Goal: Task Accomplishment & Management: Use online tool/utility

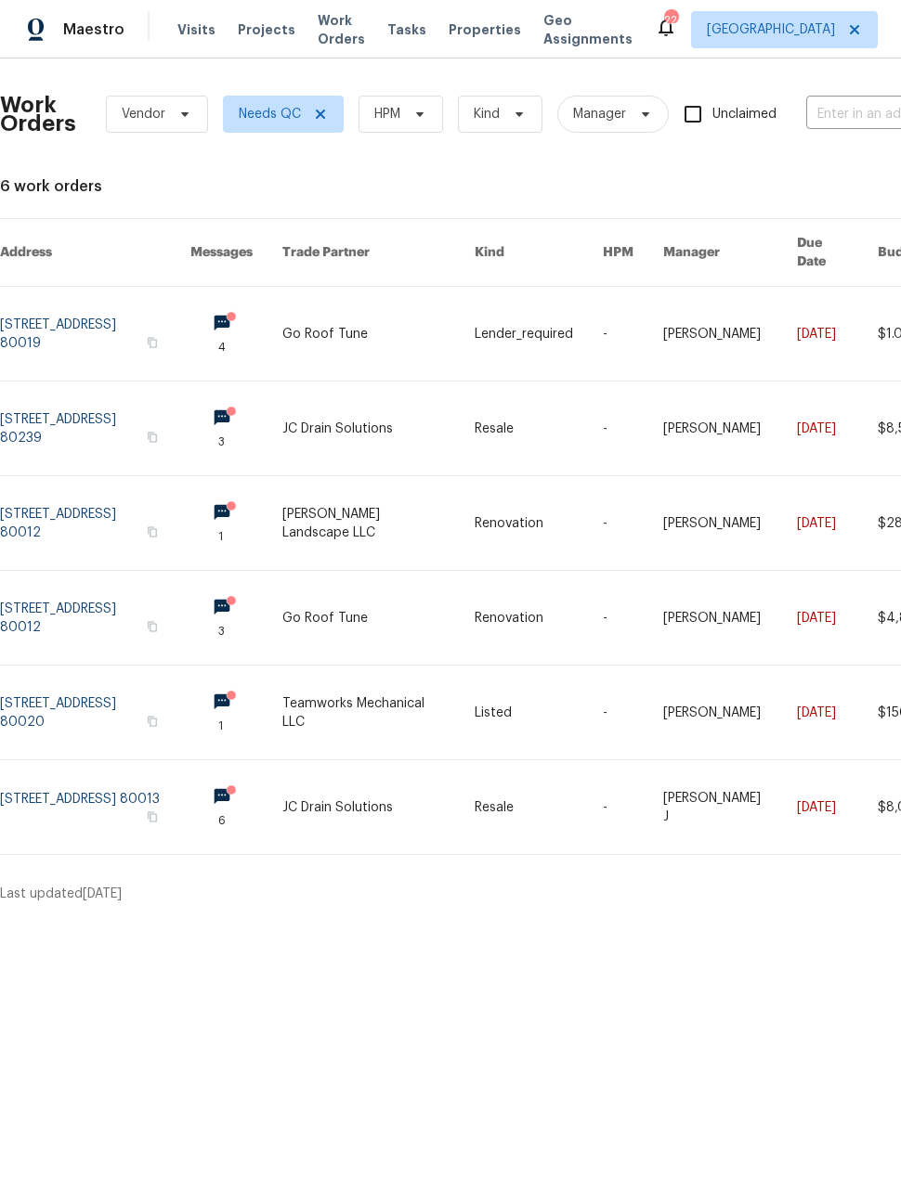
click at [150, 505] on link at bounding box center [95, 523] width 190 height 94
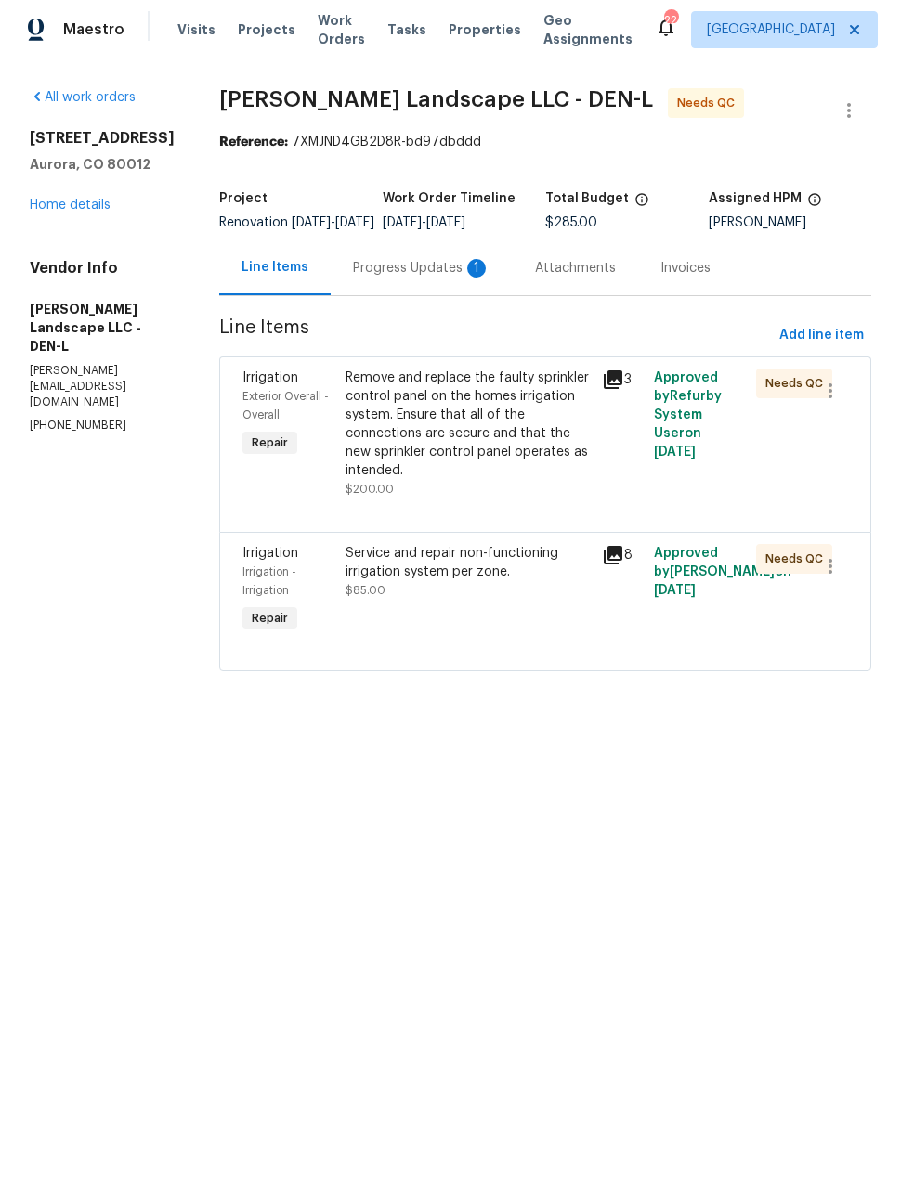
click at [435, 278] on div "Progress Updates 1" at bounding box center [421, 268] width 137 height 19
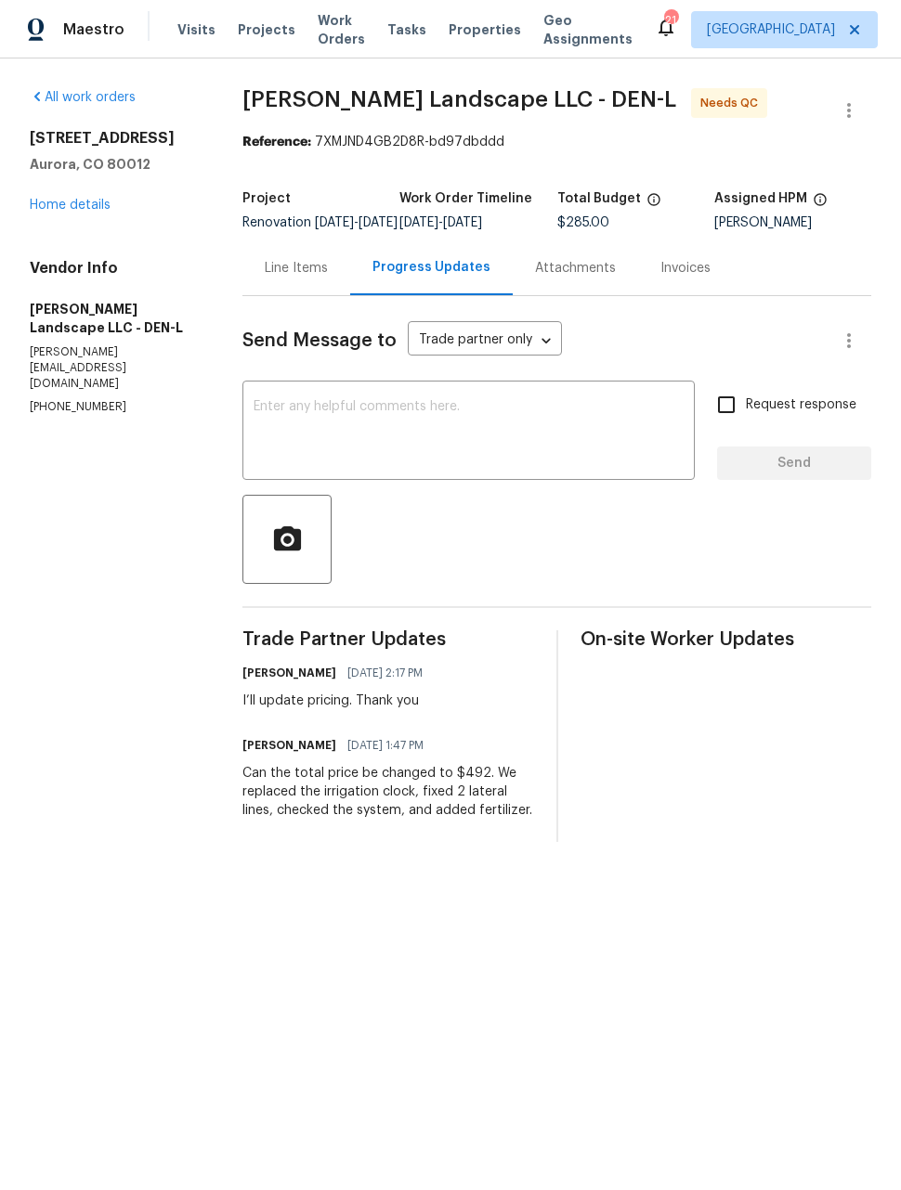
click at [871, 574] on div "All work orders [STREET_ADDRESS] Home details Vendor Info [PERSON_NAME] Landsca…" at bounding box center [450, 464] width 901 height 813
click at [304, 269] on div "Line Items" at bounding box center [296, 267] width 108 height 55
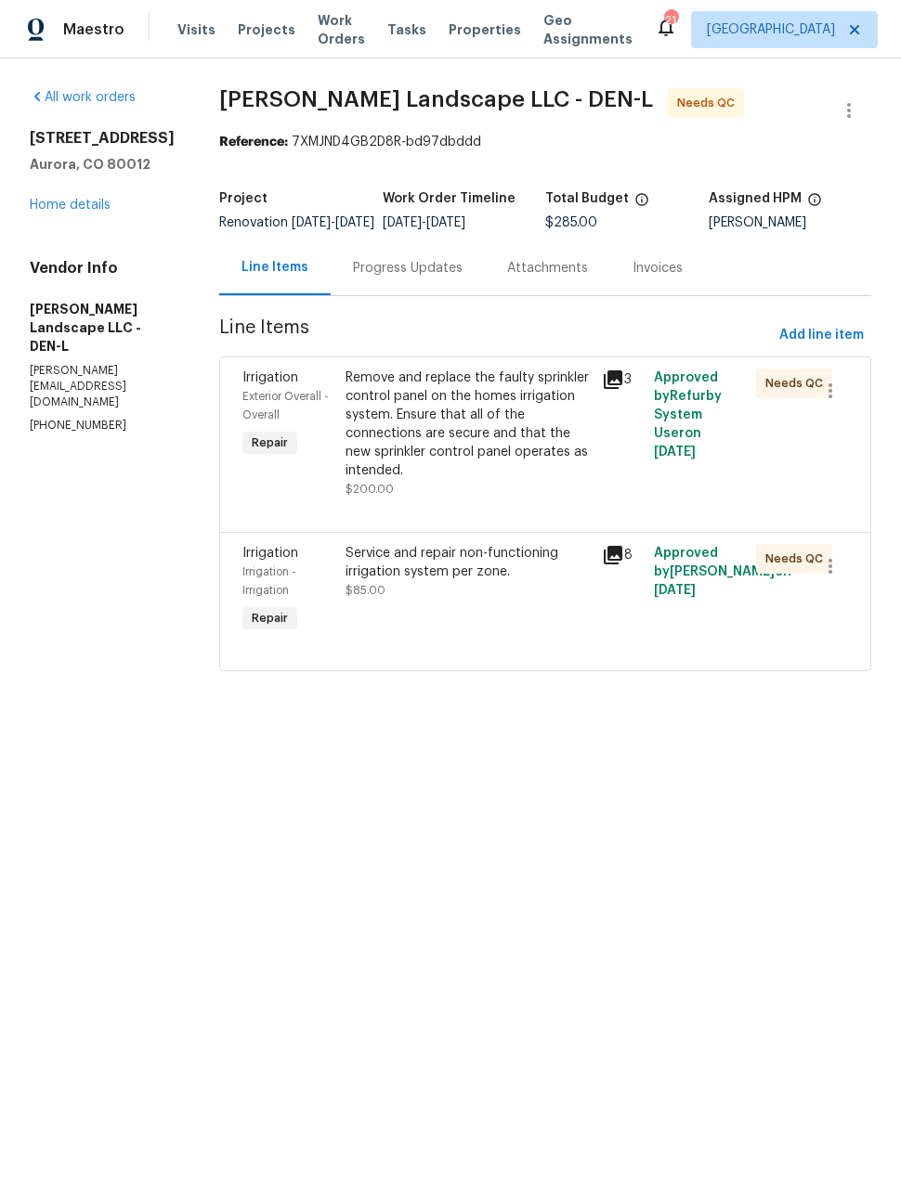
click at [487, 623] on div "Service and repair non-functioning irrigation system per zone. $85.00" at bounding box center [468, 590] width 257 height 104
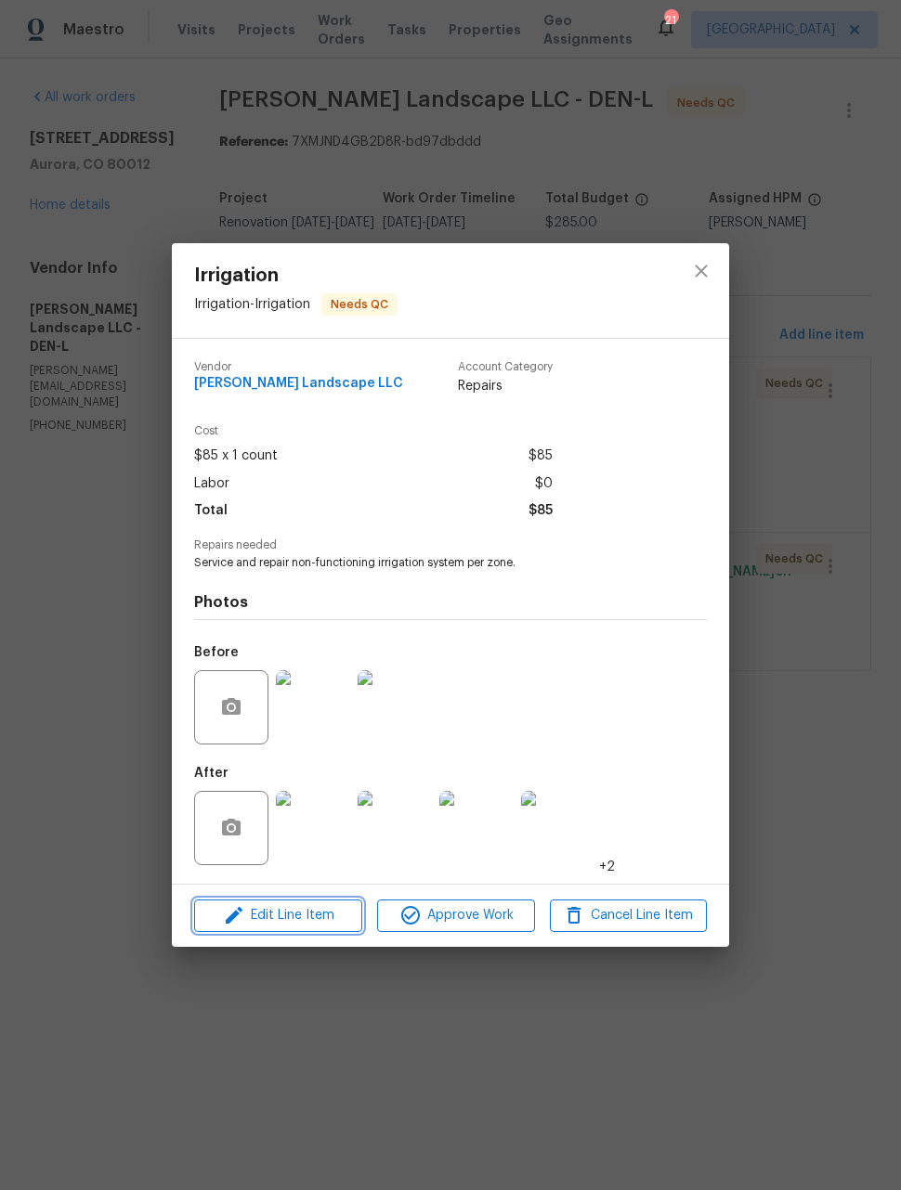
click at [315, 916] on span "Edit Line Item" at bounding box center [278, 915] width 157 height 23
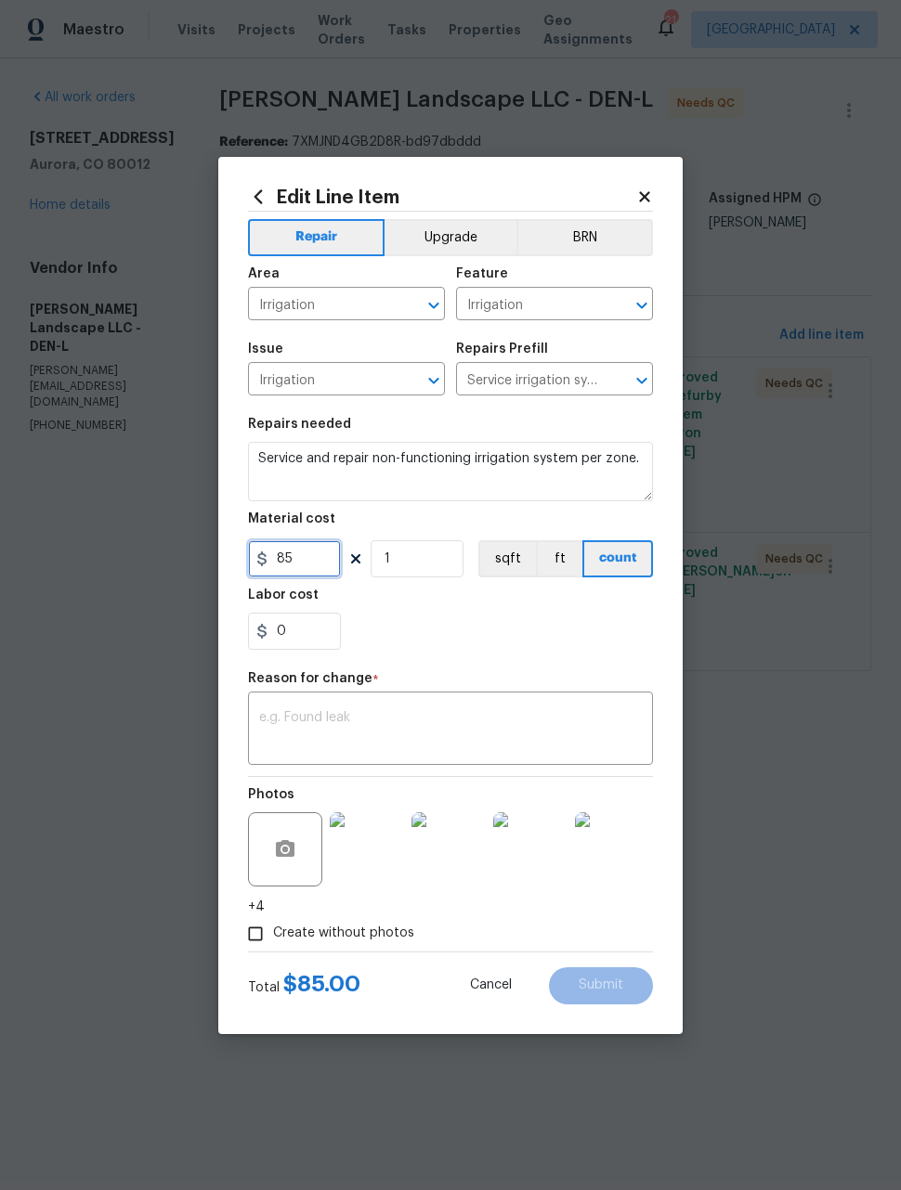
click at [312, 555] on input "85" at bounding box center [294, 558] width 93 height 37
type input "292"
click at [405, 714] on textarea at bounding box center [450, 730] width 383 height 39
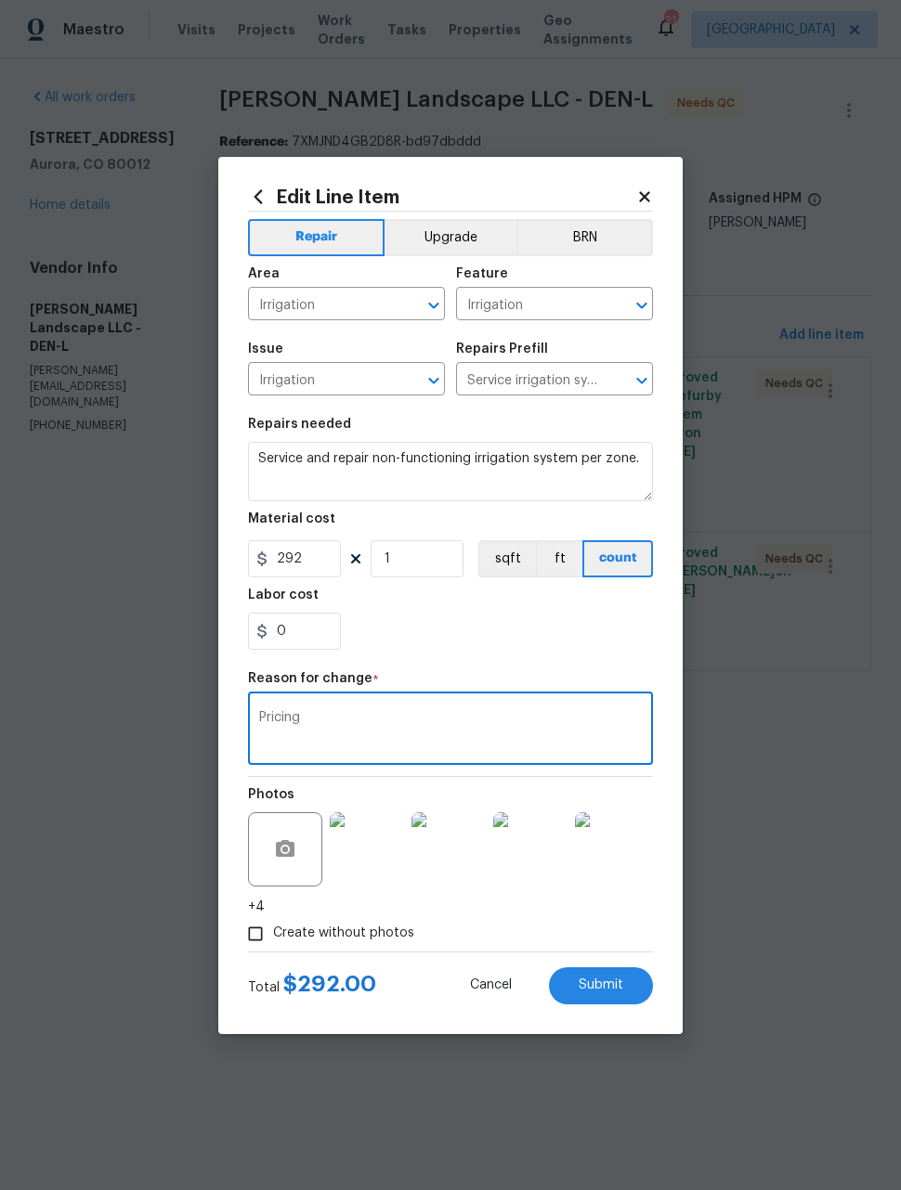
type textarea "Pricing"
click at [512, 622] on div "0" at bounding box center [450, 631] width 405 height 37
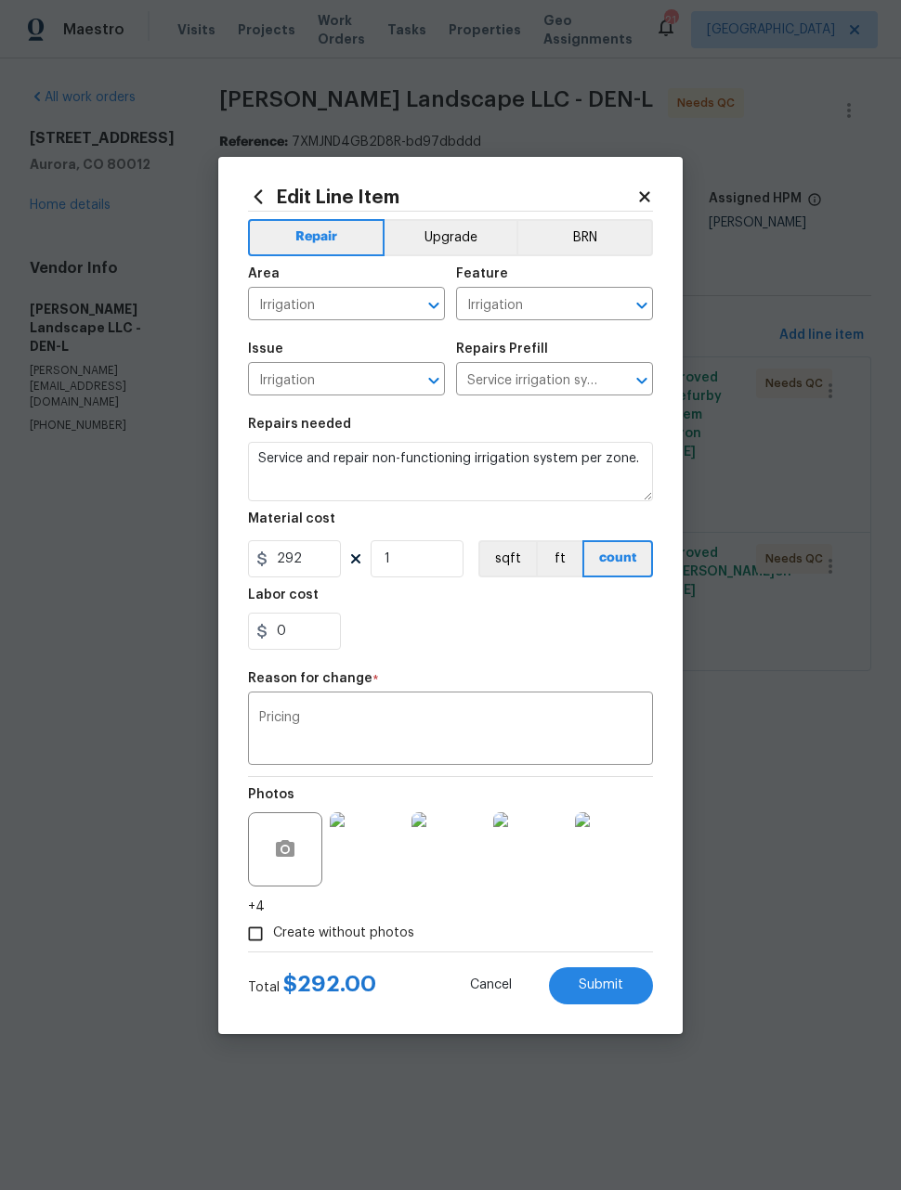
click at [616, 987] on span "Submit" at bounding box center [600, 986] width 45 height 14
type input "85"
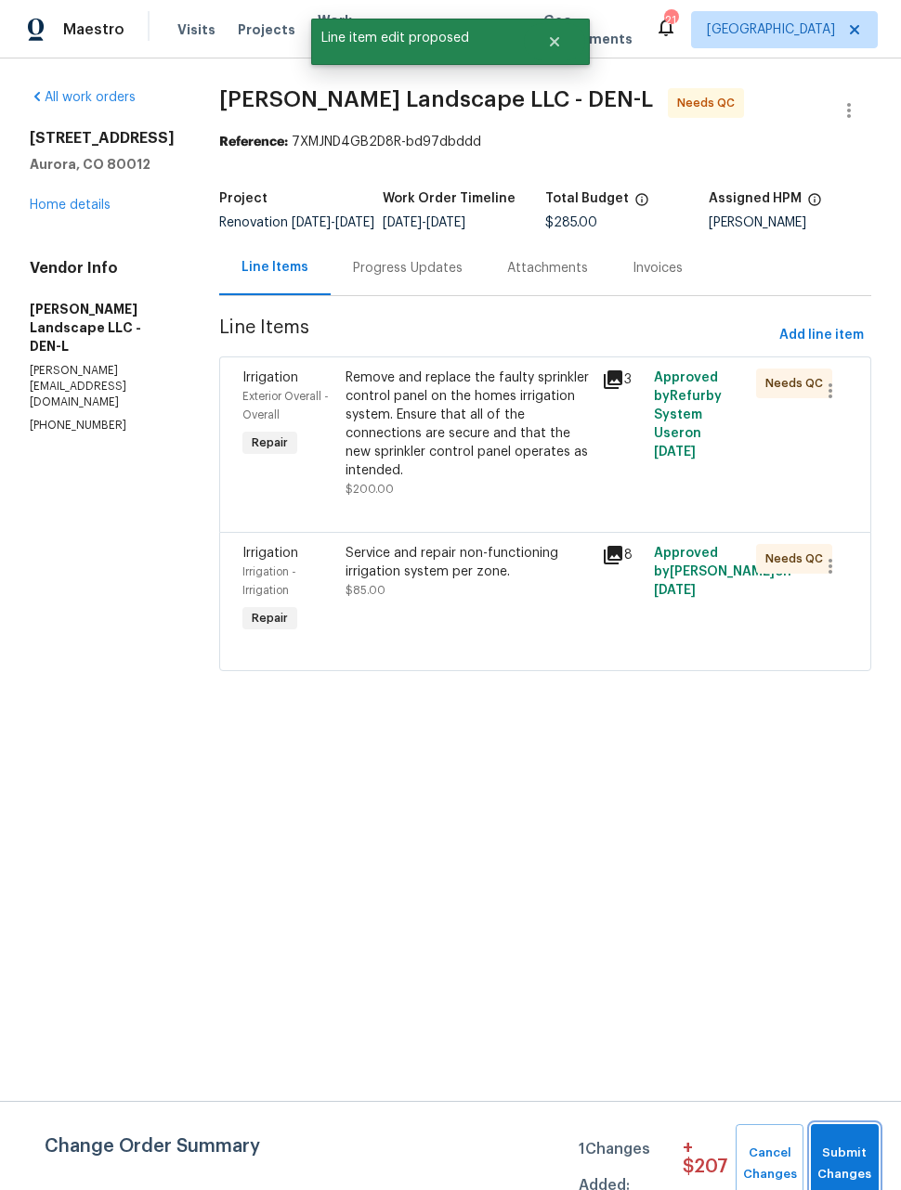
click at [862, 1155] on span "Submit Changes" at bounding box center [844, 1164] width 49 height 43
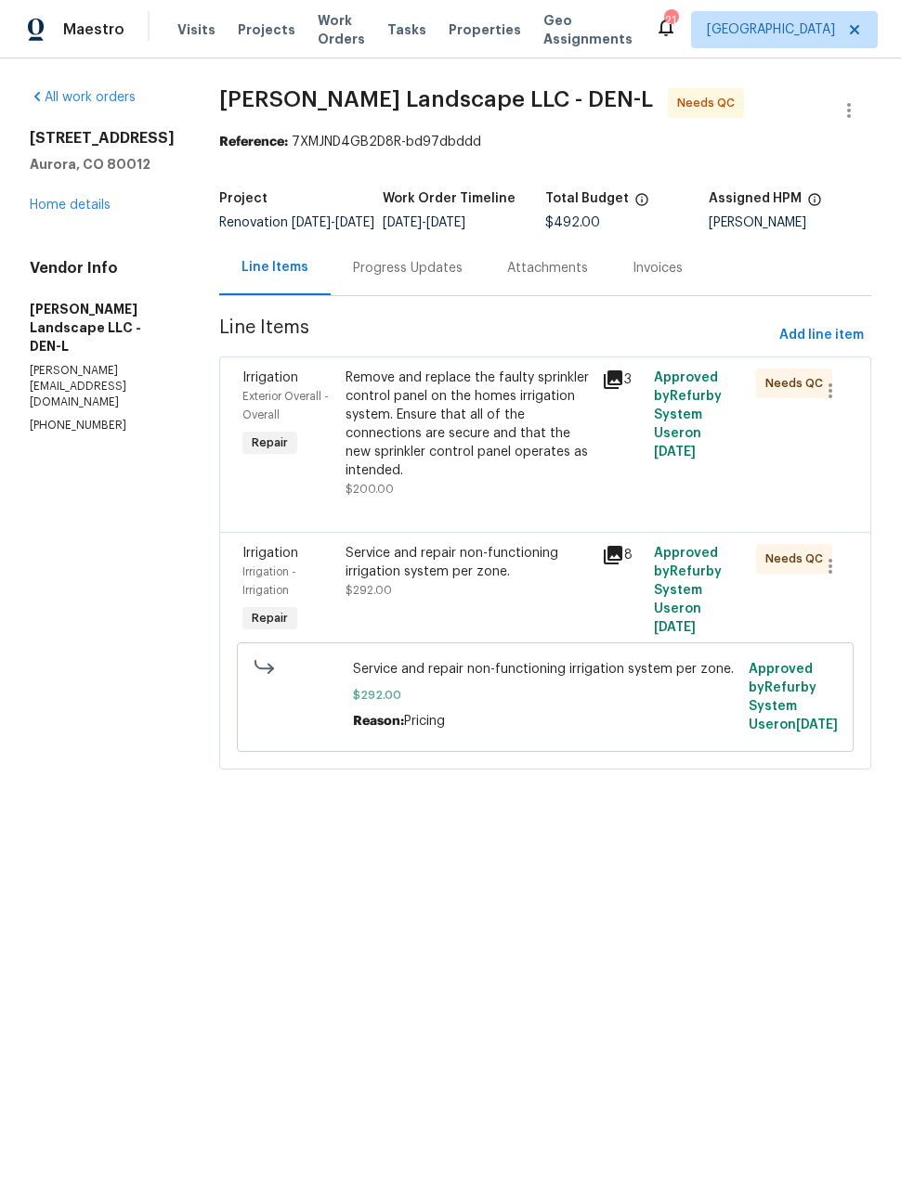
click at [93, 25] on span "Maestro" at bounding box center [93, 29] width 61 height 19
